Goal: Transaction & Acquisition: Download file/media

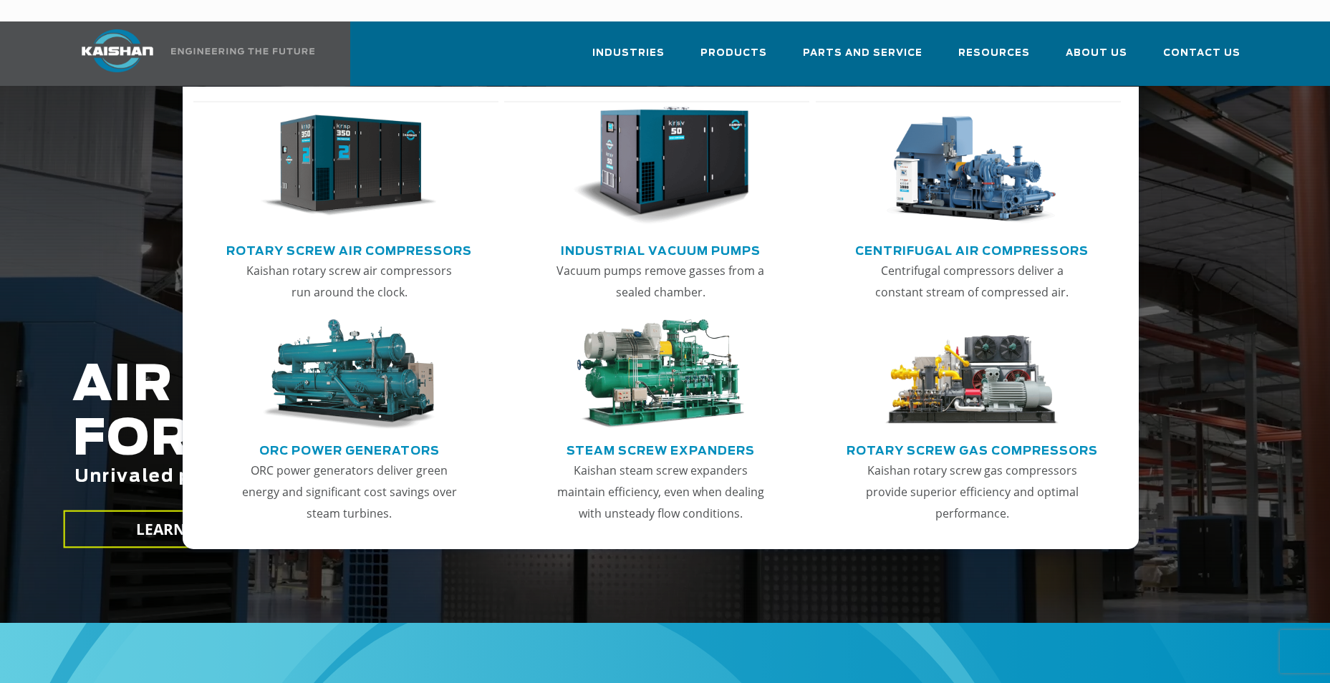
click at [360, 239] on link "Rotary Screw Air Compressors" at bounding box center [349, 249] width 246 height 21
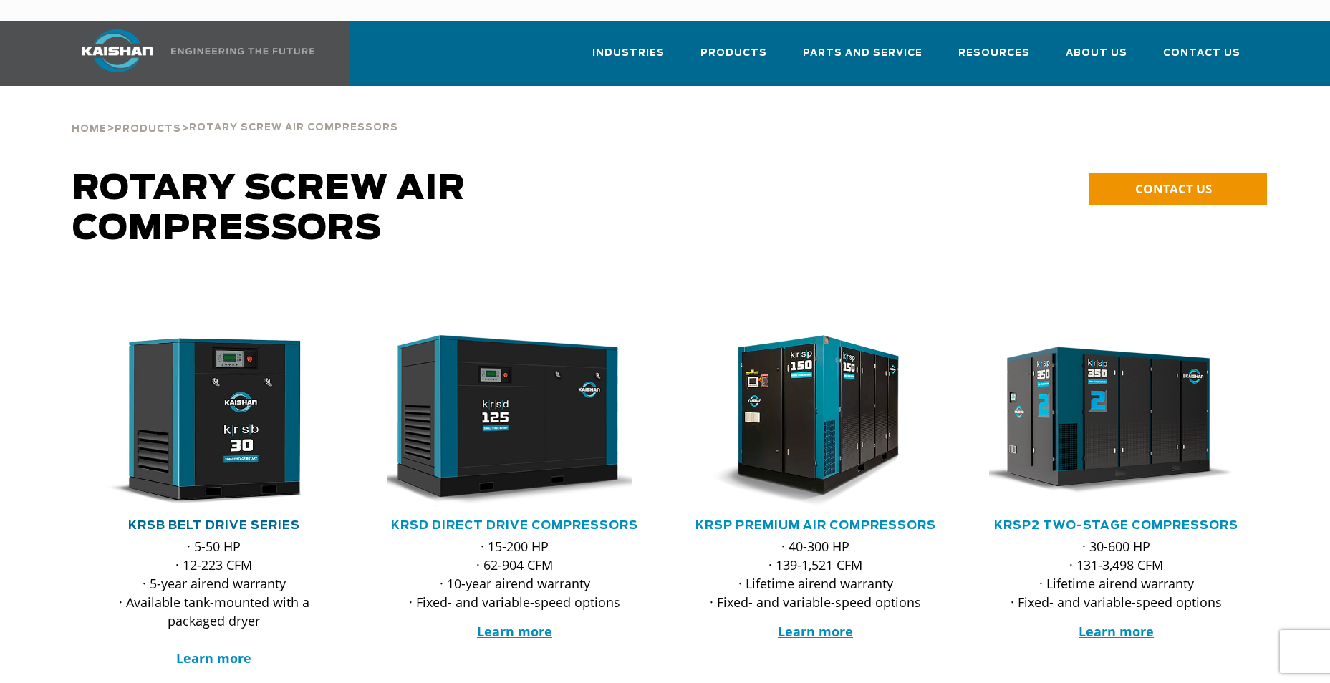
click at [246, 520] on link "KRSB Belt Drive Series" at bounding box center [214, 525] width 172 height 11
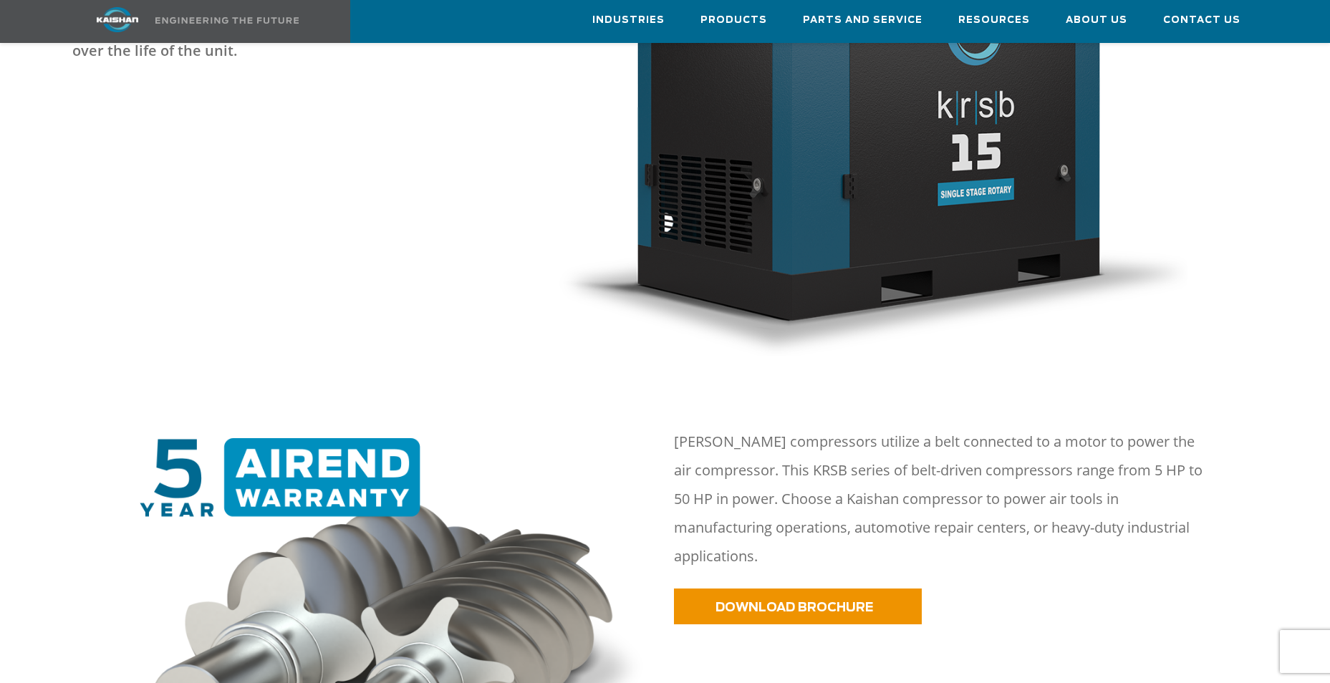
scroll to position [573, 0]
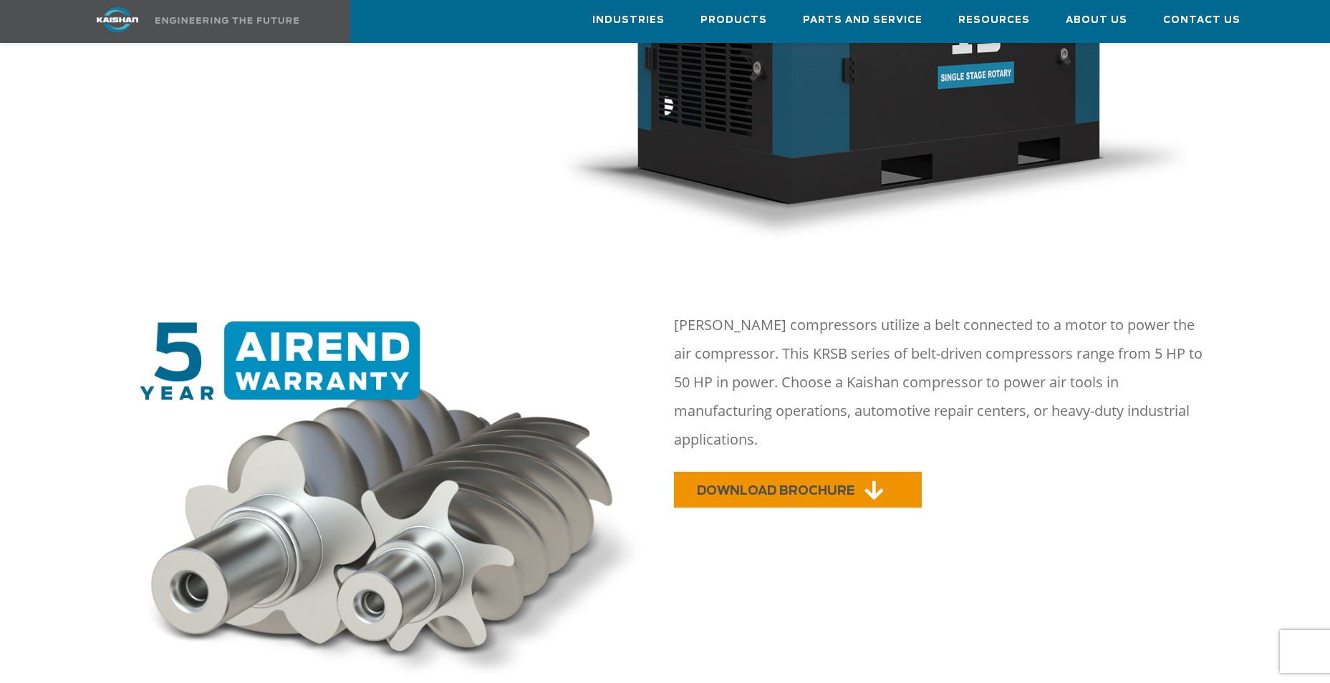
click at [807, 485] on span "DOWNLOAD BROCHURE" at bounding box center [776, 491] width 158 height 12
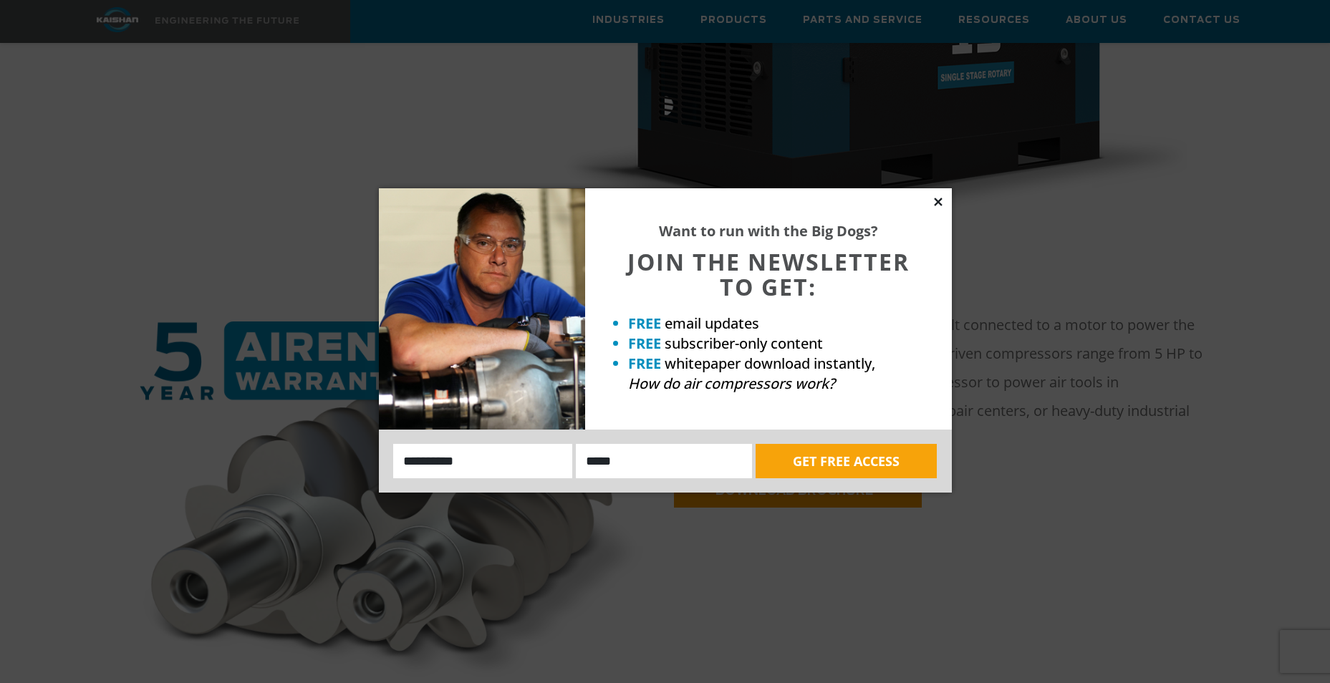
click at [936, 203] on icon at bounding box center [938, 202] width 8 height 8
